Goal: Information Seeking & Learning: Learn about a topic

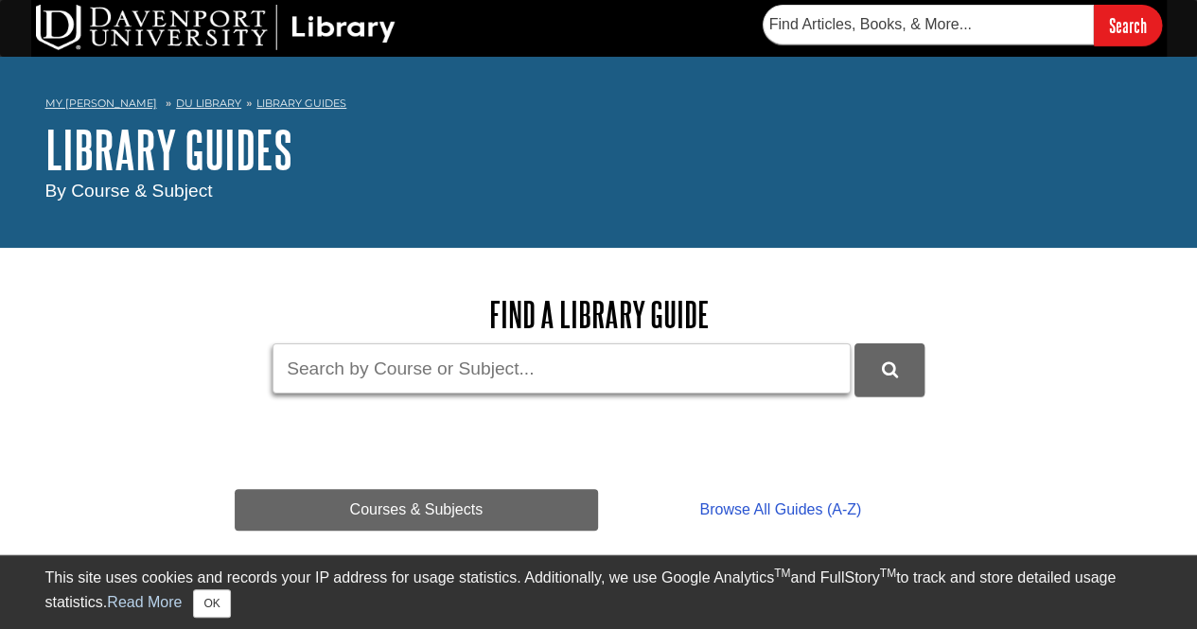
drag, startPoint x: 0, startPoint y: 0, endPoint x: 366, endPoint y: 379, distance: 527.1
click at [366, 379] on input "Guide Search Terms" at bounding box center [561, 368] width 578 height 50
type input "Loom"
click at [854, 343] on button "DU Library Guides Search" at bounding box center [889, 369] width 70 height 52
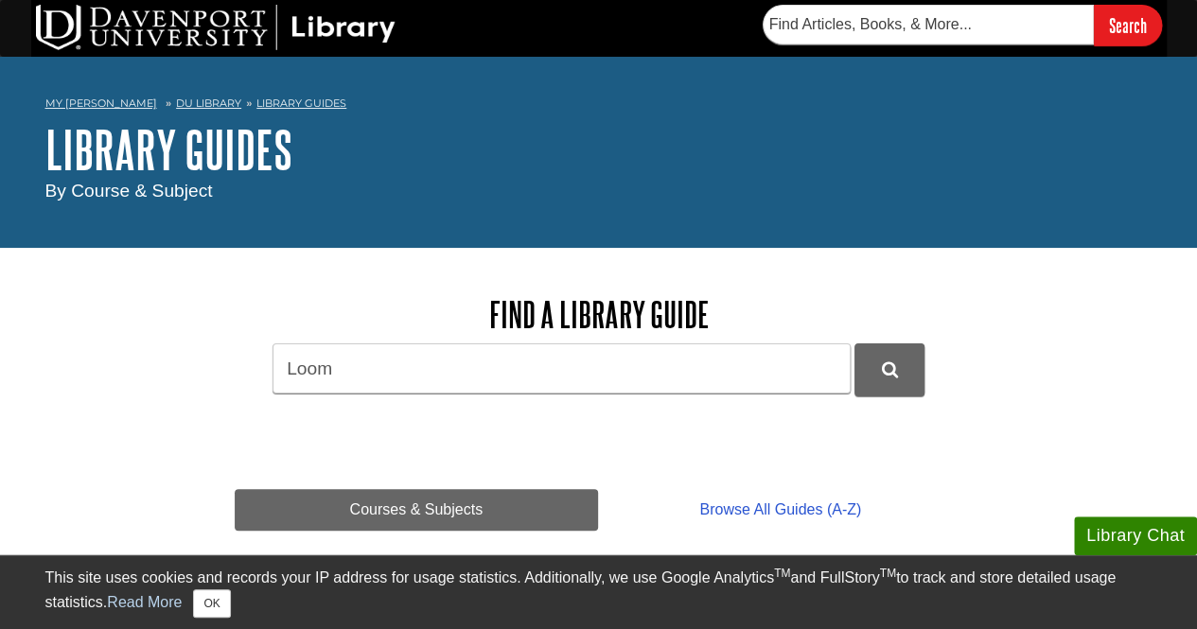
click at [1048, 173] on h1 "Library Guides" at bounding box center [598, 149] width 1107 height 57
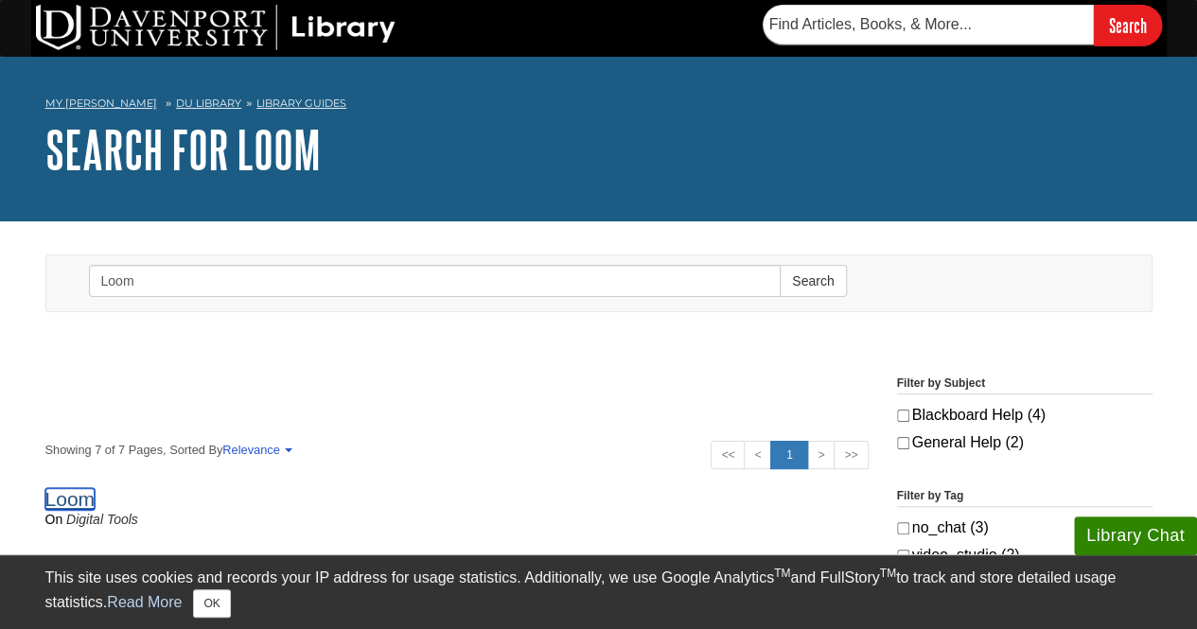
click at [63, 496] on link "Loom" at bounding box center [70, 499] width 50 height 22
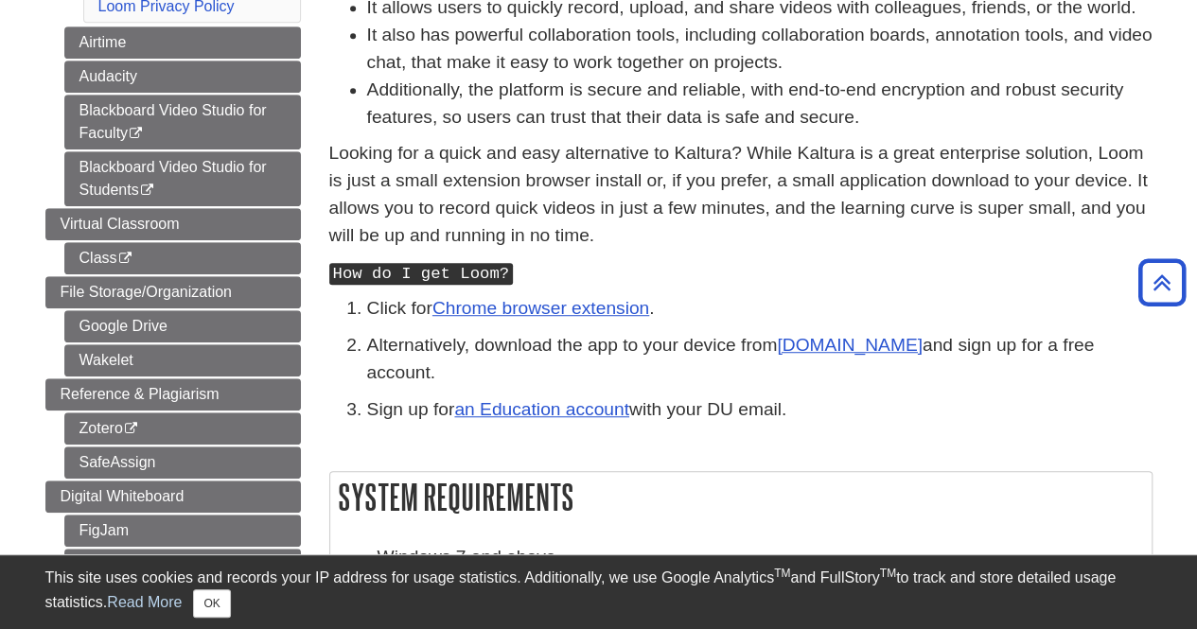
scroll to position [505, 0]
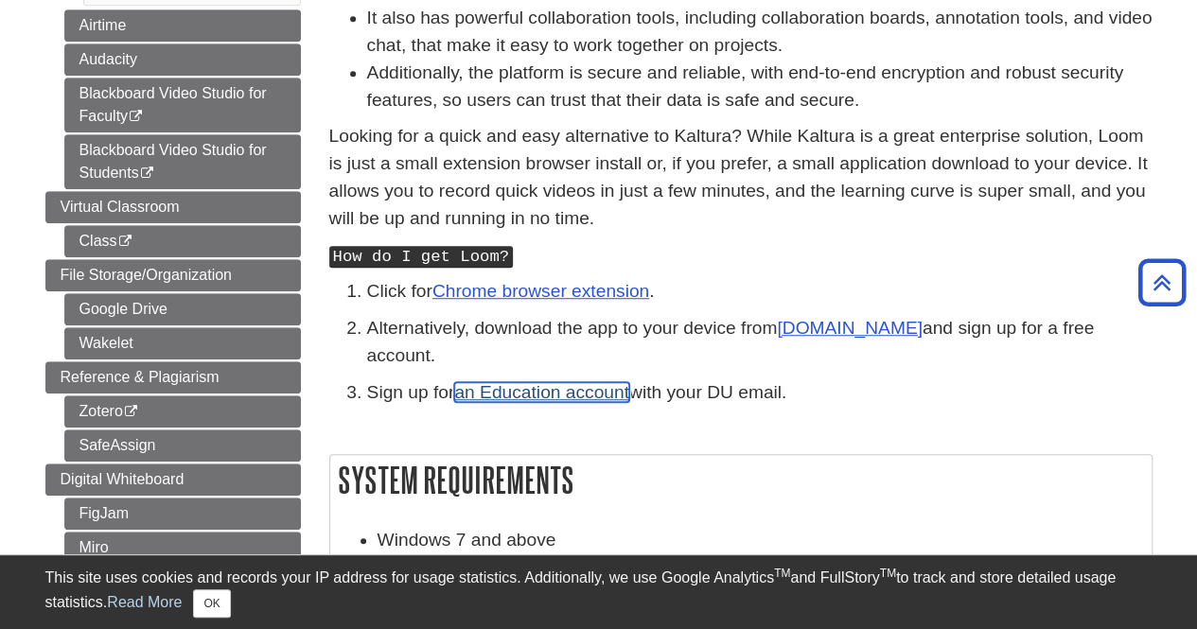
click at [603, 382] on link "an Education account" at bounding box center [541, 392] width 175 height 20
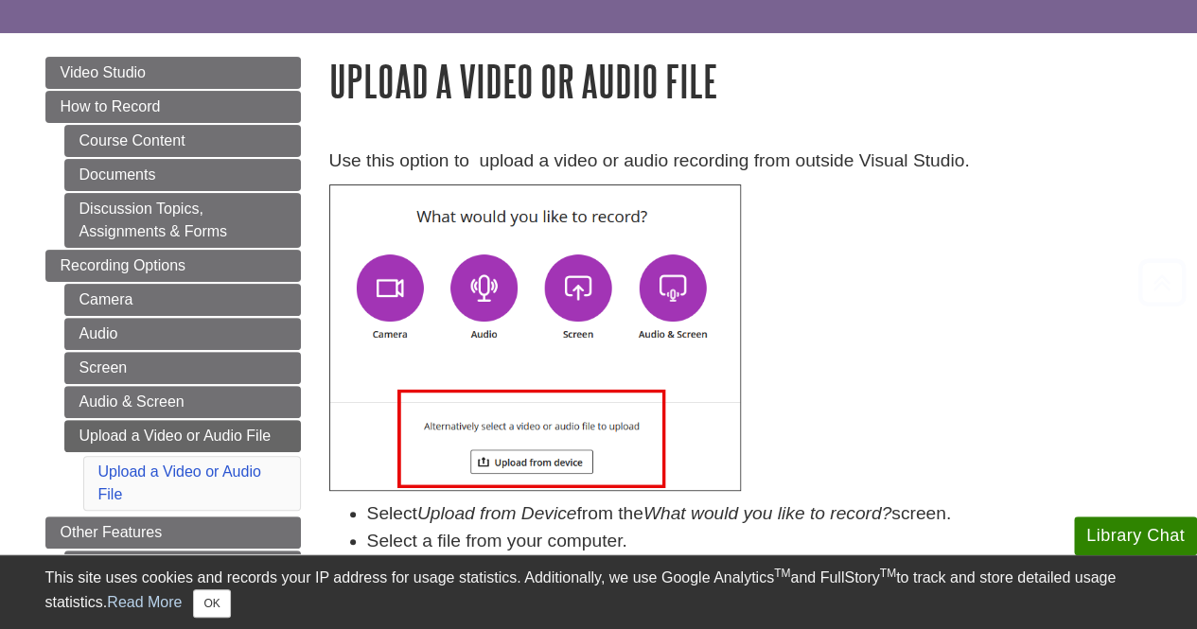
scroll to position [166, 0]
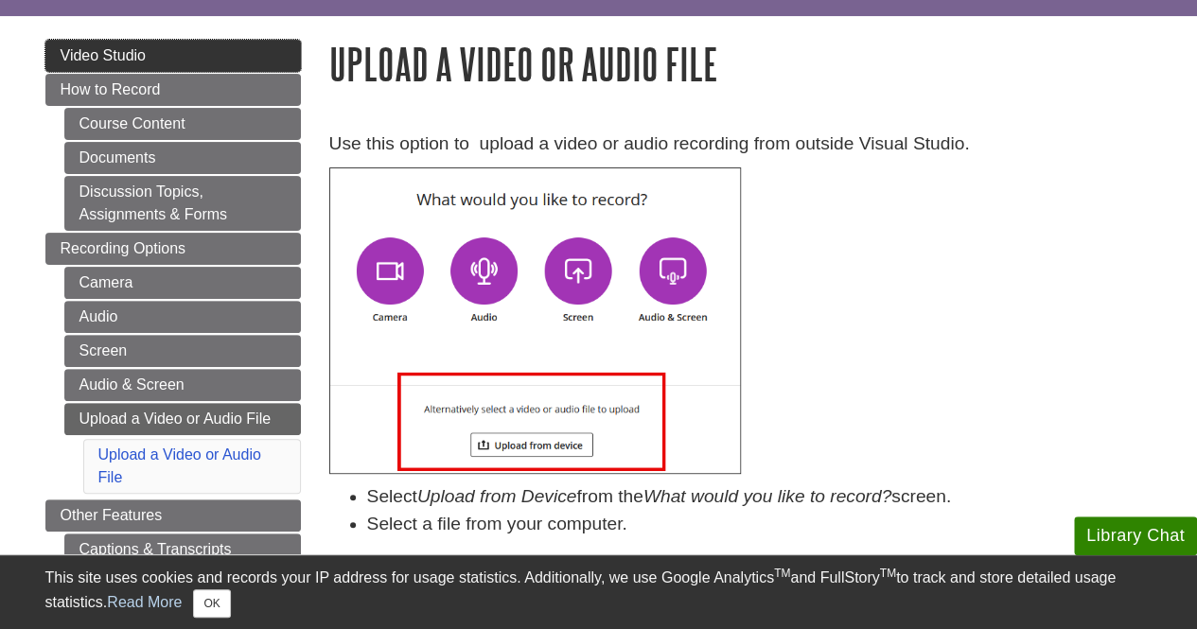
click at [108, 53] on span "Video Studio" at bounding box center [103, 55] width 85 height 16
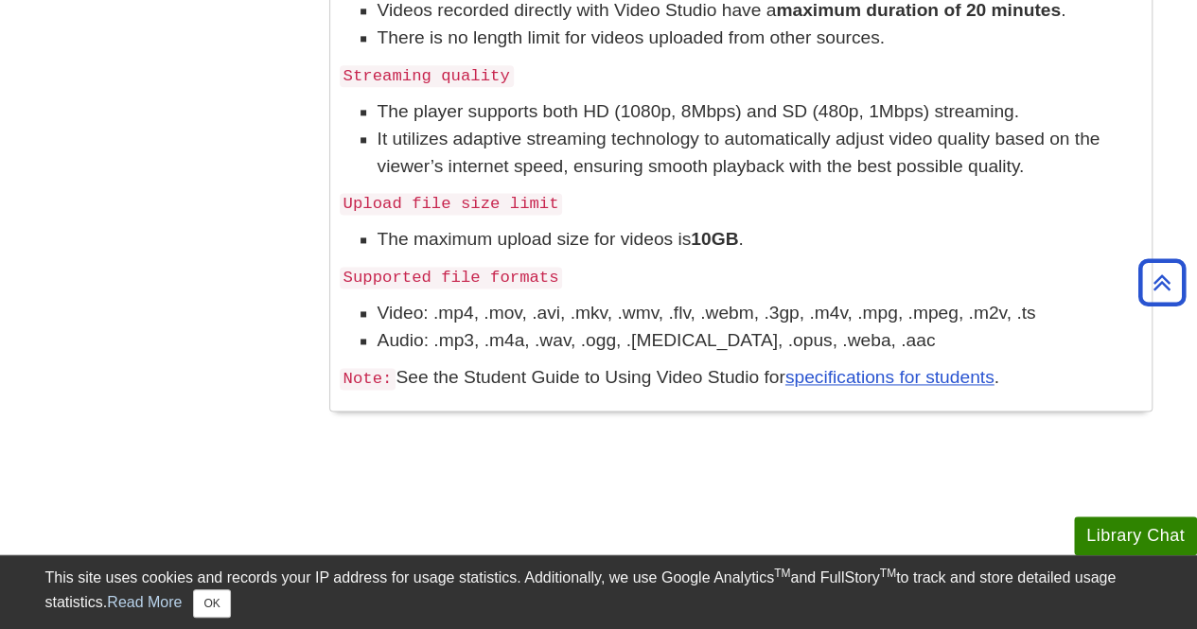
scroll to position [1226, 0]
